Goal: Task Accomplishment & Management: Use online tool/utility

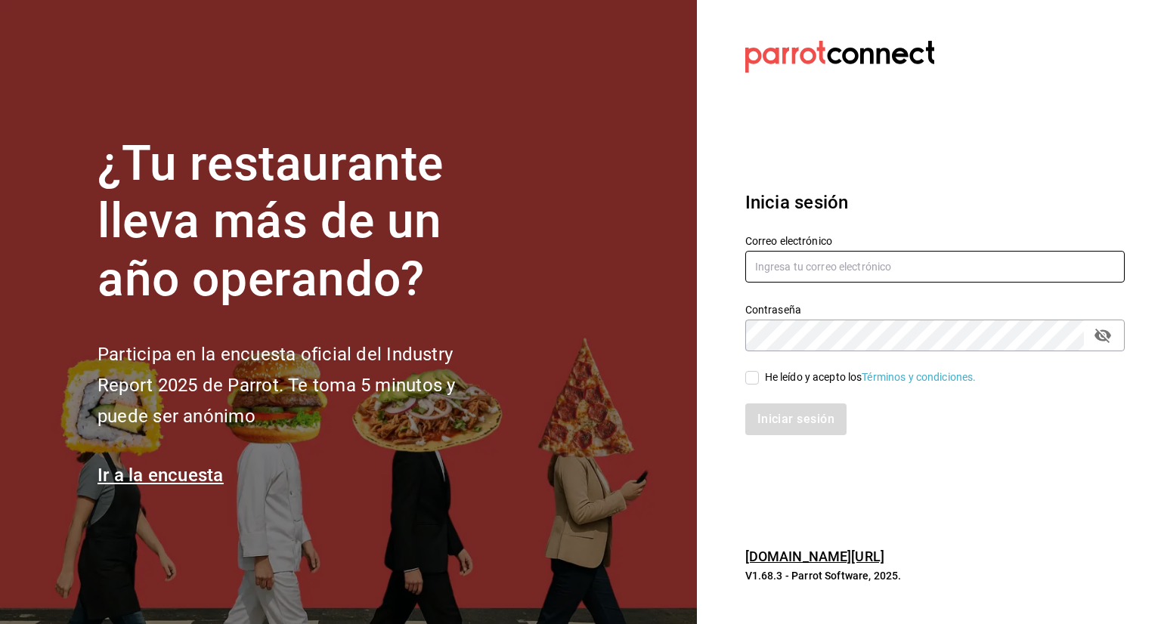
type input "daniel@baleinegroup.com"
